Goal: Use online tool/utility: Use online tool/utility

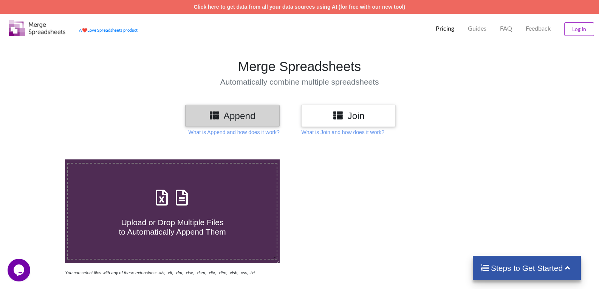
click at [183, 207] on span at bounding box center [172, 198] width 40 height 18
click at [42, 159] on input "Upload or Drop Multiple Files to Automatically Append Them" at bounding box center [42, 159] width 0 height 0
type input "C:\fakepath\012022_08AAMPT7298R1Z7_GSTR2B_21082025.xlsx"
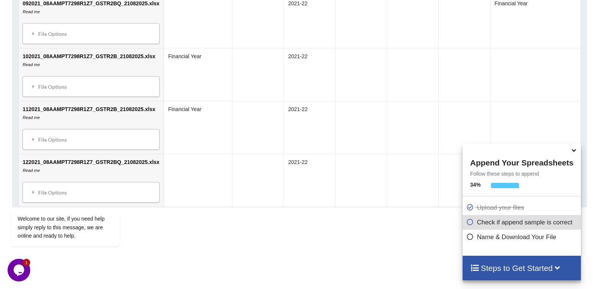
scroll to position [718, 0]
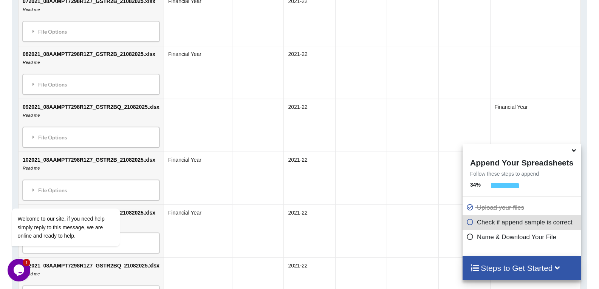
click at [466, 224] on icon at bounding box center [470, 221] width 8 height 6
click at [484, 260] on div "Steps to Get Started" at bounding box center [521, 268] width 118 height 25
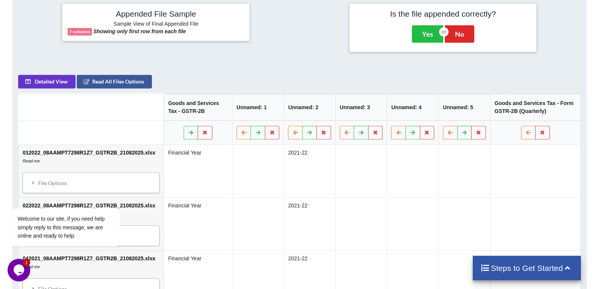
scroll to position [265, 0]
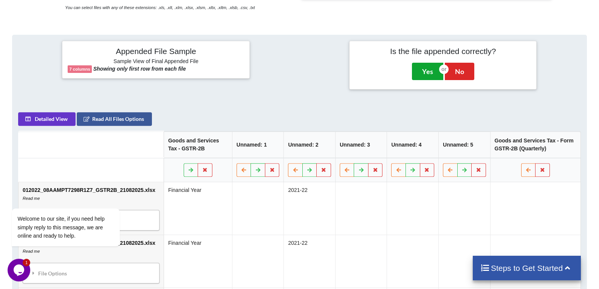
click at [419, 76] on button "Yes" at bounding box center [427, 71] width 31 height 17
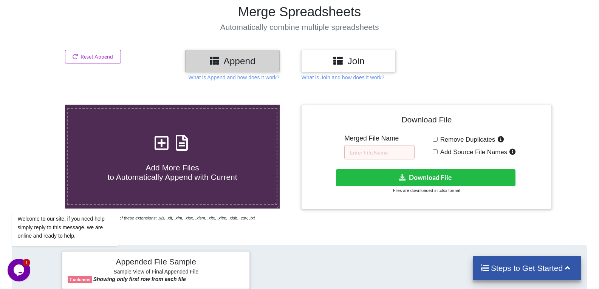
scroll to position [46, 0]
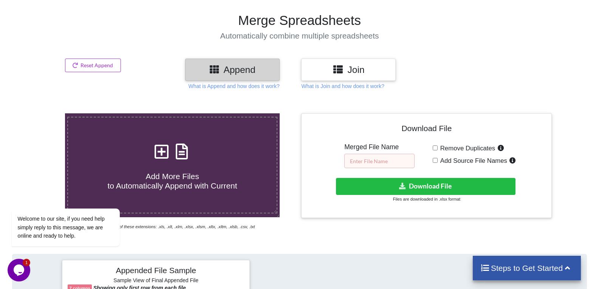
click at [396, 159] on input "text" at bounding box center [379, 161] width 70 height 14
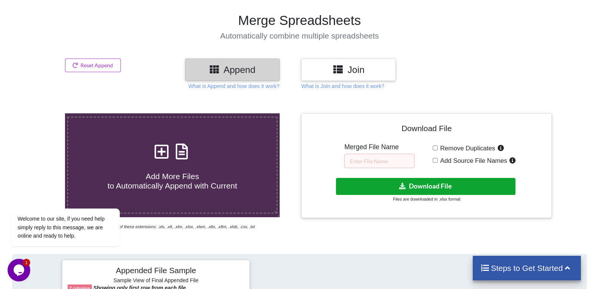
click at [401, 188] on icon at bounding box center [402, 186] width 8 height 6
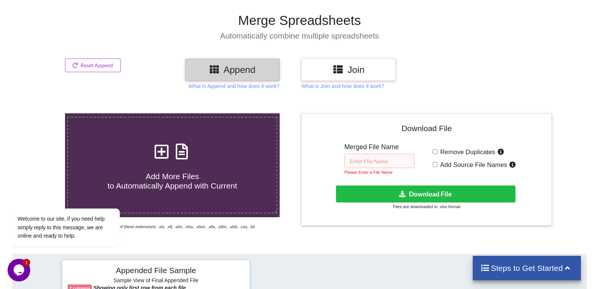
click at [390, 166] on input "text" at bounding box center [379, 161] width 70 height 14
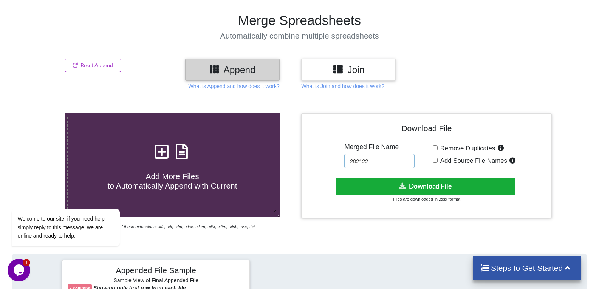
type input "202122"
click at [395, 179] on button "Download File" at bounding box center [425, 186] width 179 height 17
